Goal: Navigation & Orientation: Find specific page/section

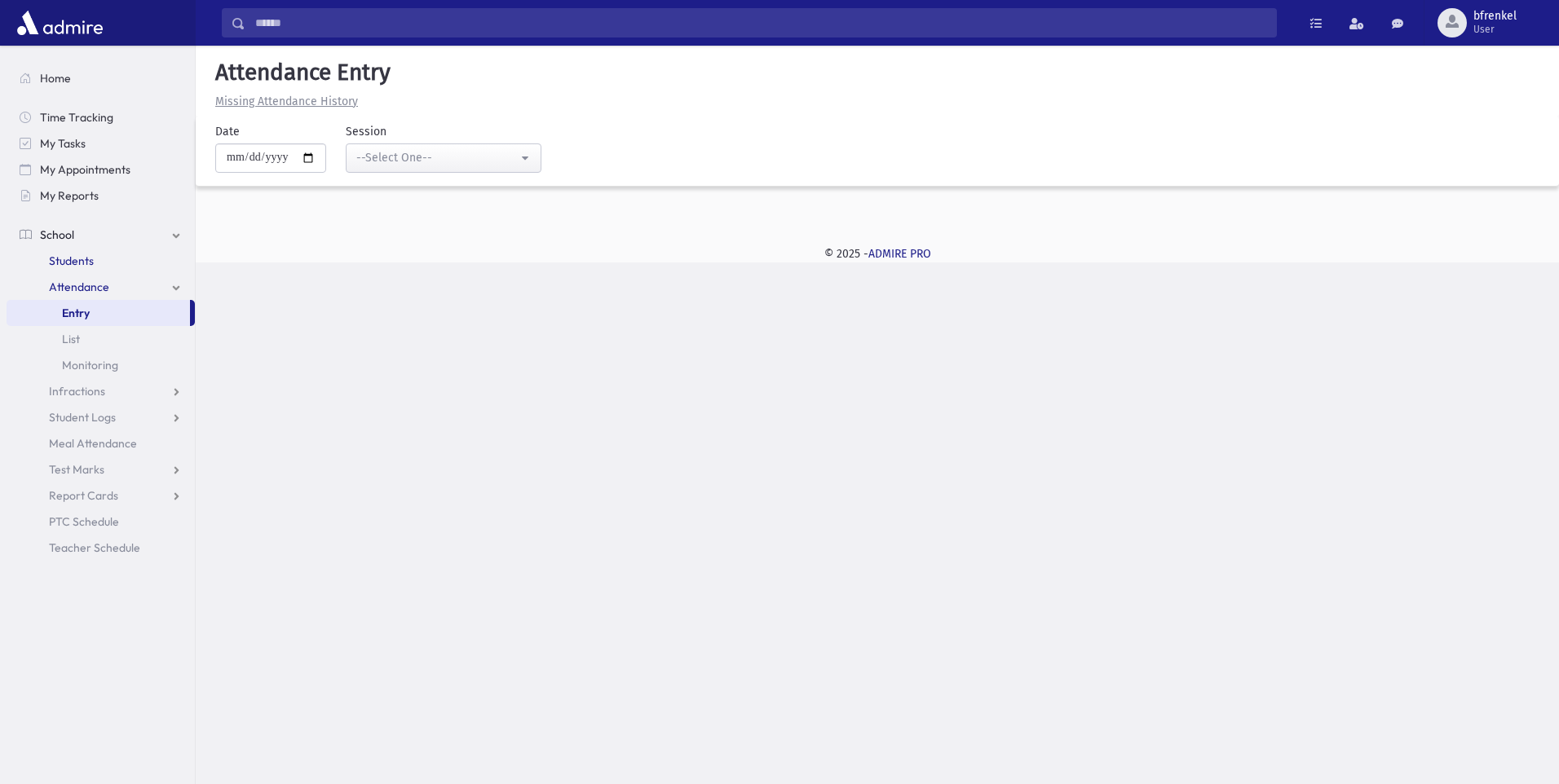
click at [105, 259] on link "Students" at bounding box center [101, 260] width 188 height 26
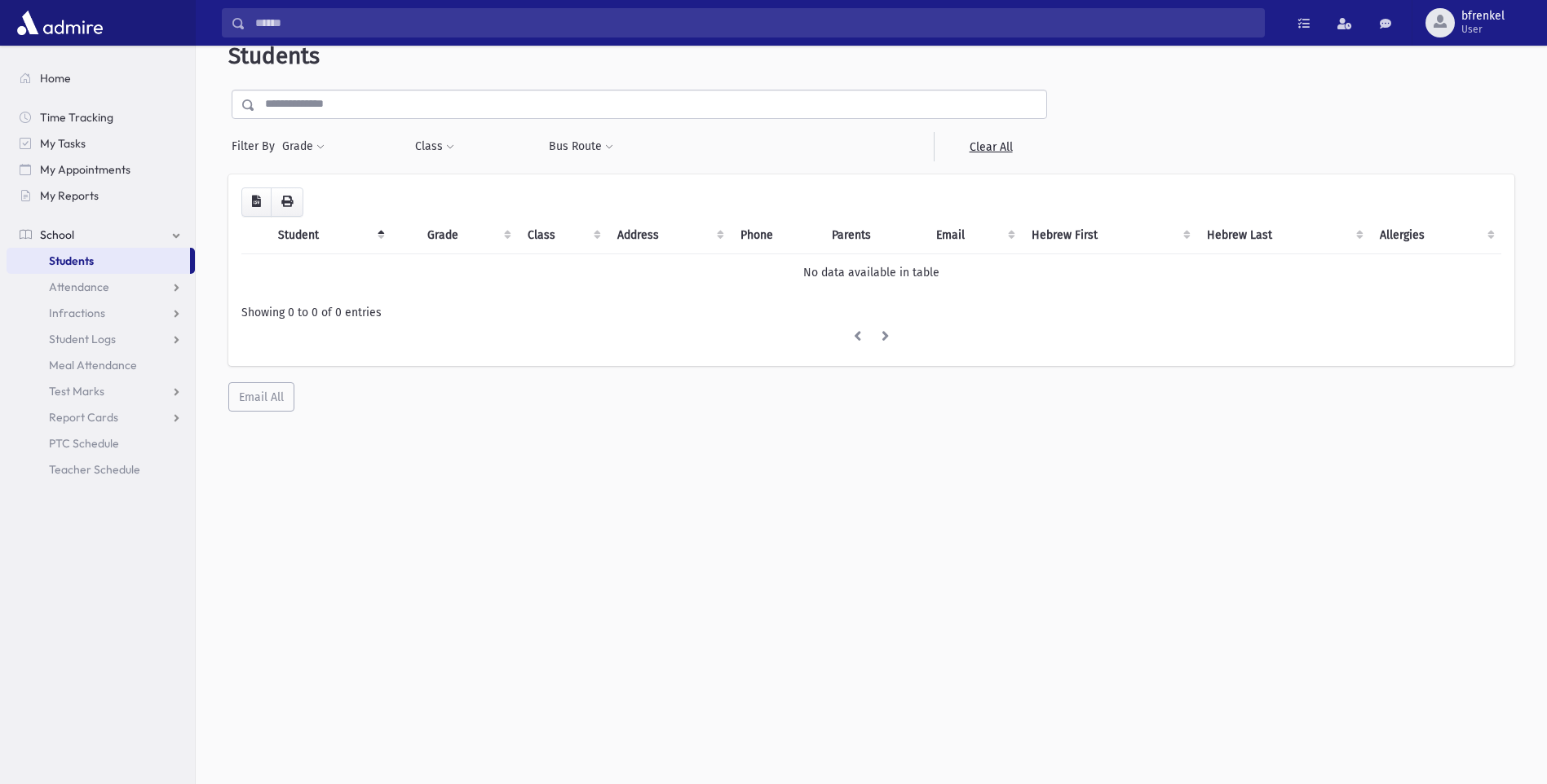
scroll to position [43, 0]
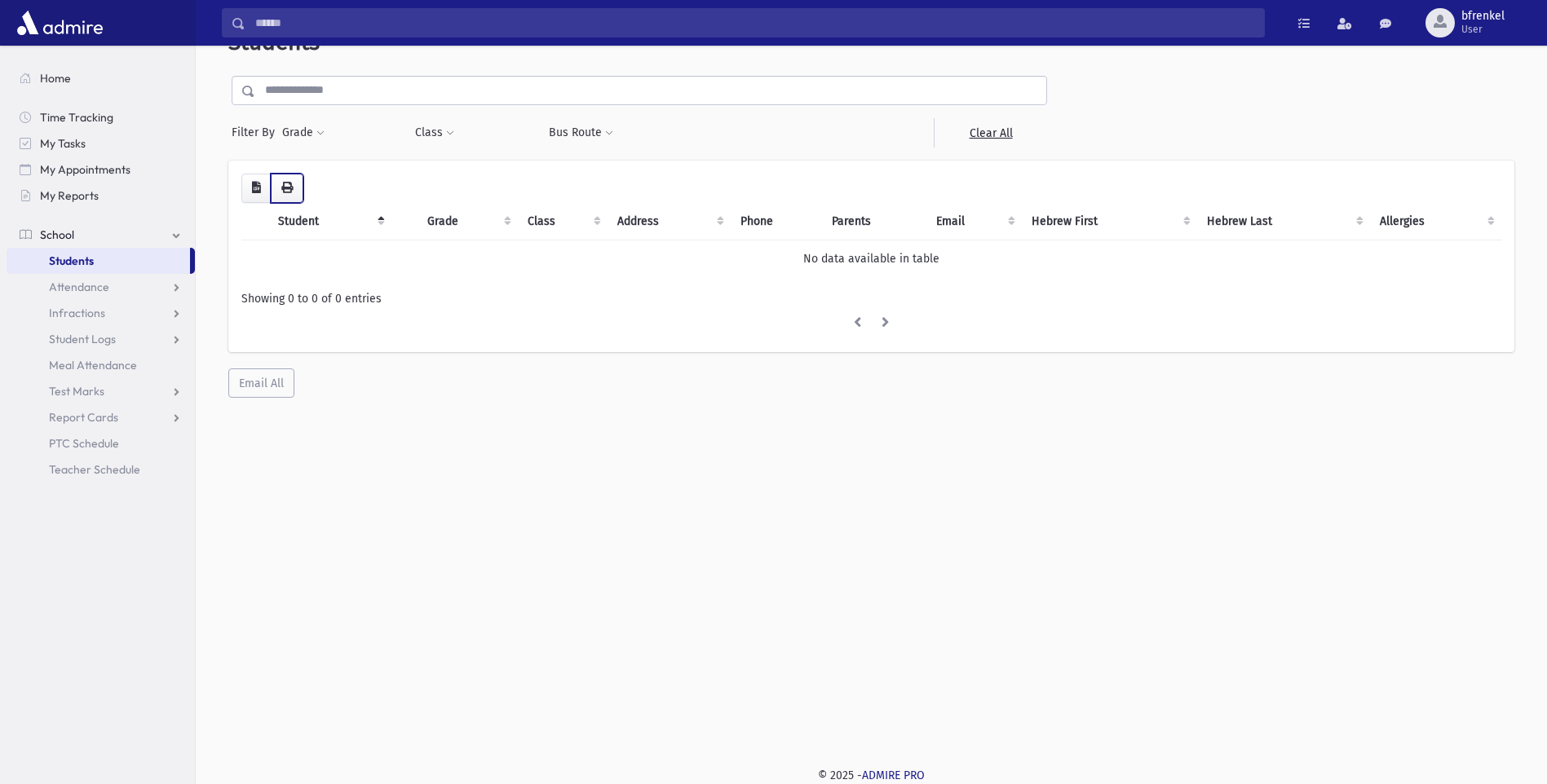
click at [276, 188] on button "button" at bounding box center [286, 188] width 33 height 29
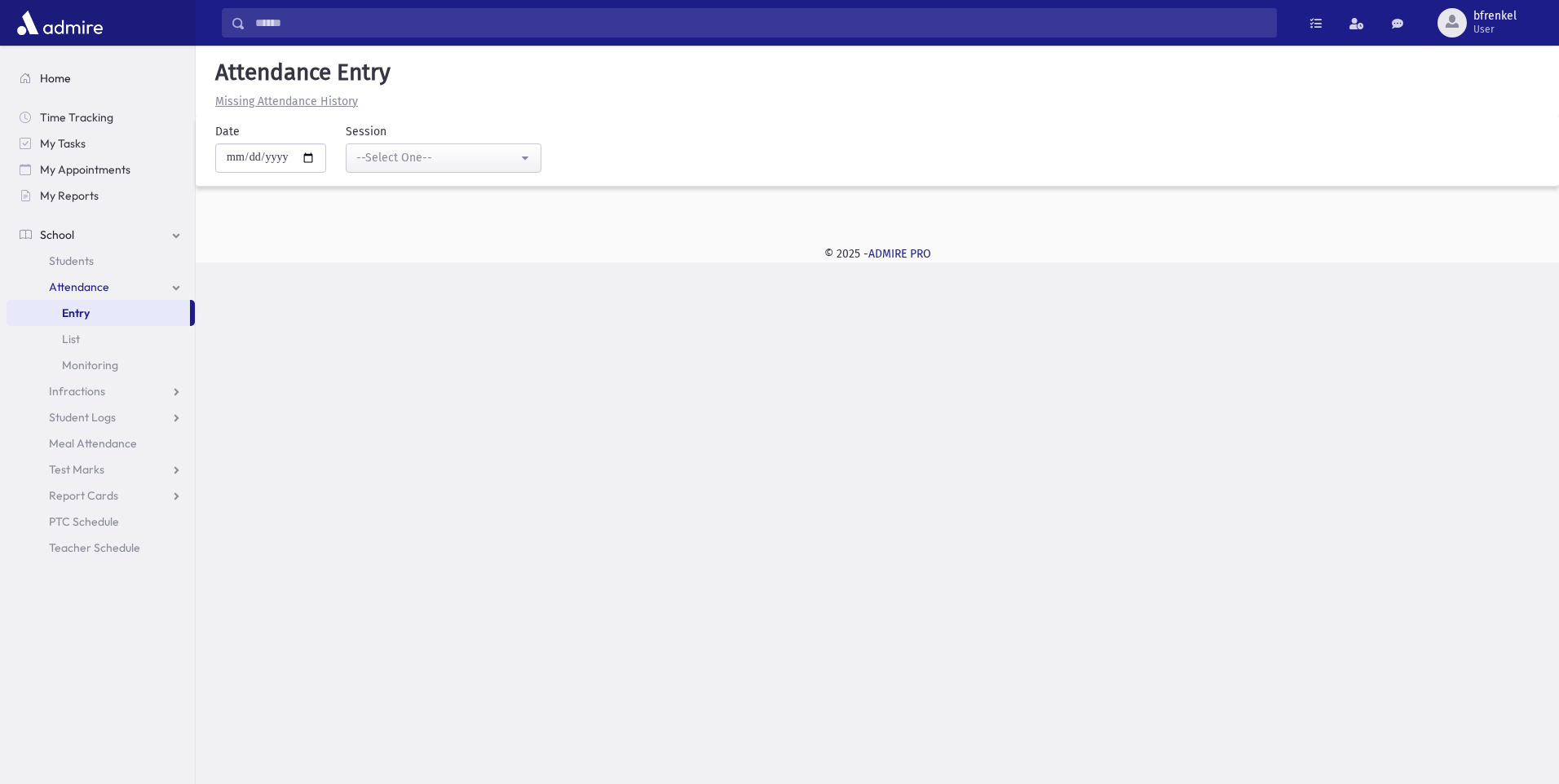
click at [54, 69] on link "Home" at bounding box center [101, 78] width 188 height 26
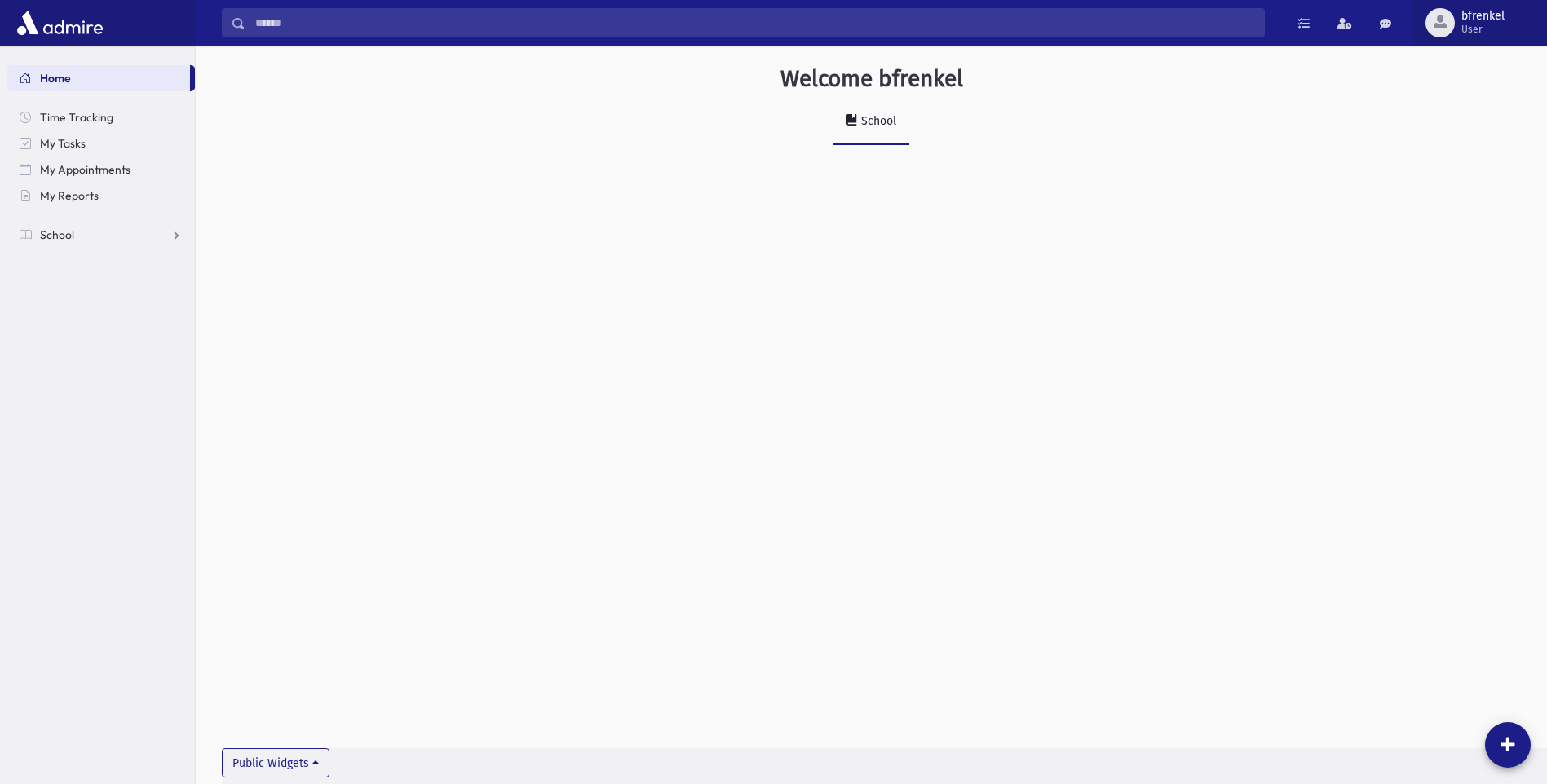
click at [1487, 22] on span "bfrenkel" at bounding box center [1482, 17] width 43 height 13
click at [1464, 118] on link "Preferences" at bounding box center [1476, 106] width 130 height 30
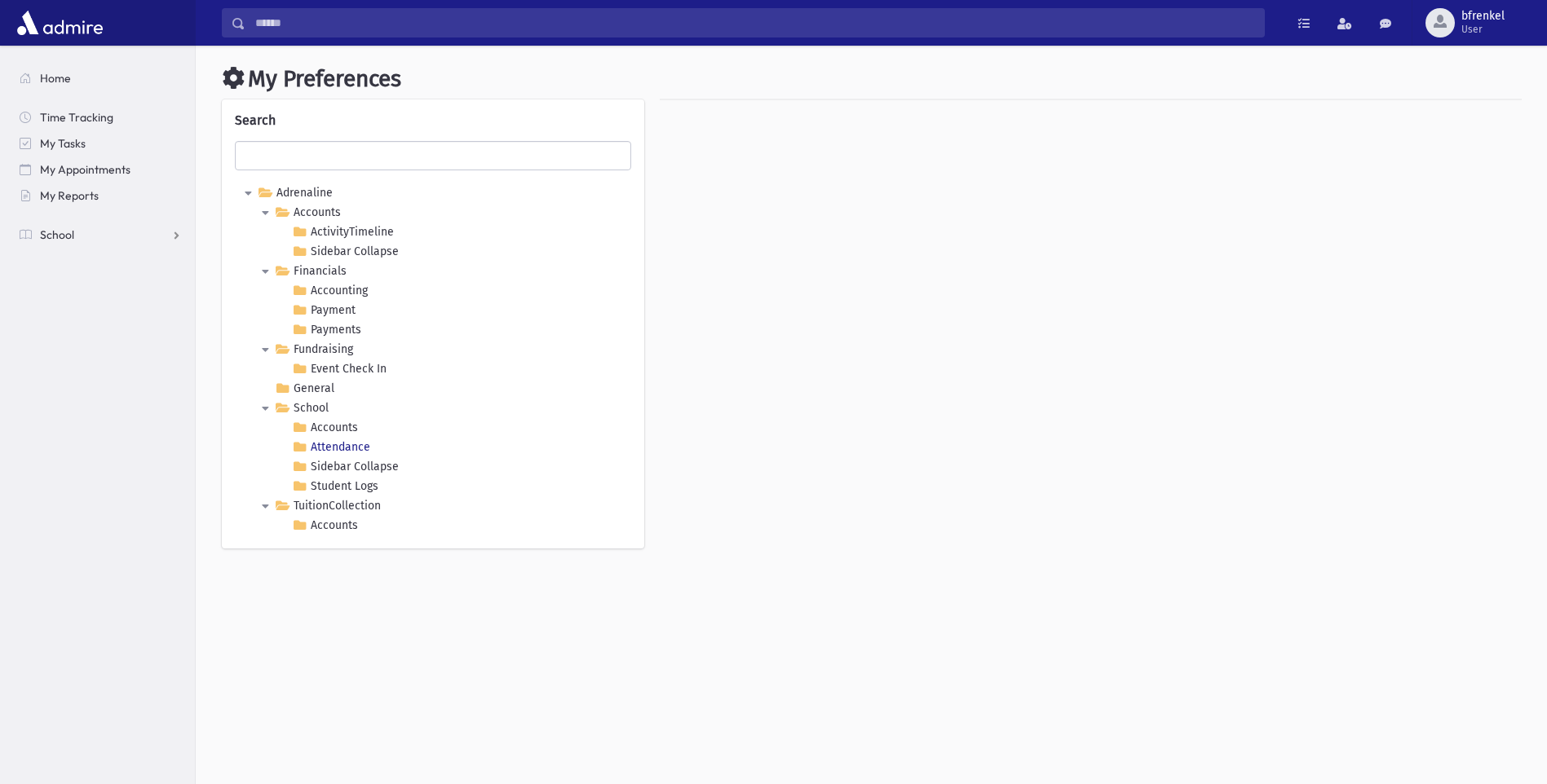
click at [300, 442] on icon at bounding box center [299, 447] width 19 height 19
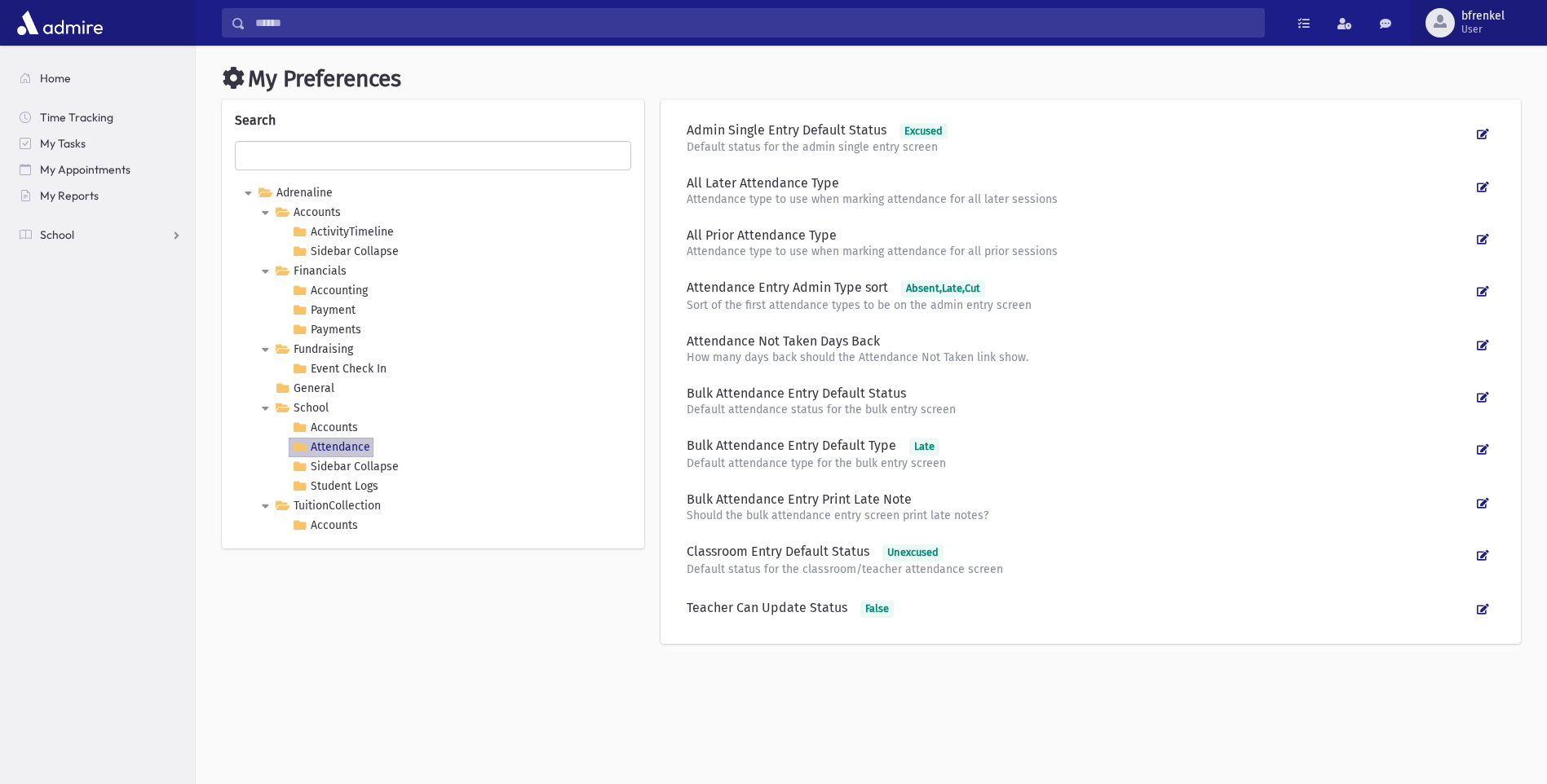
click at [1474, 39] on button "bfrenkel User" at bounding box center [1479, 23] width 135 height 45
click at [1470, 144] on link "Classroom Mode" at bounding box center [1476, 136] width 130 height 30
click at [1483, 36] on button "bfrenkel User" at bounding box center [1479, 23] width 135 height 45
click at [1474, 105] on link "Preferences" at bounding box center [1476, 106] width 130 height 30
